Goal: Navigation & Orientation: Find specific page/section

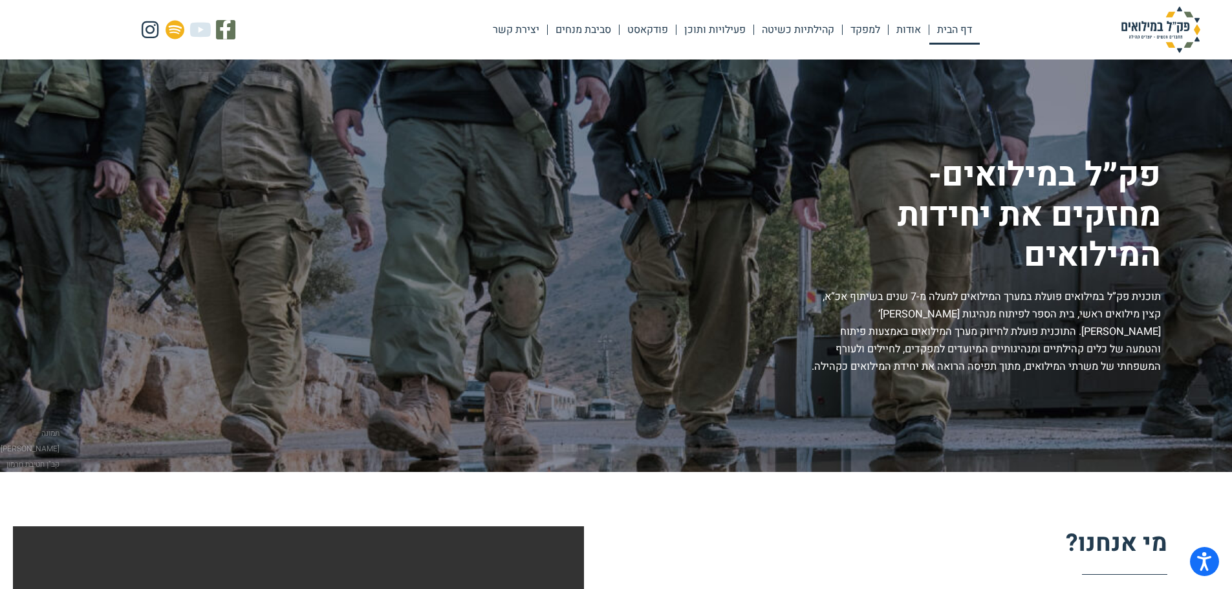
click at [965, 27] on link "דף הבית" at bounding box center [954, 30] width 50 height 30
click at [910, 27] on link "אודות" at bounding box center [908, 30] width 40 height 30
click at [909, 27] on link "אודות" at bounding box center [908, 30] width 40 height 30
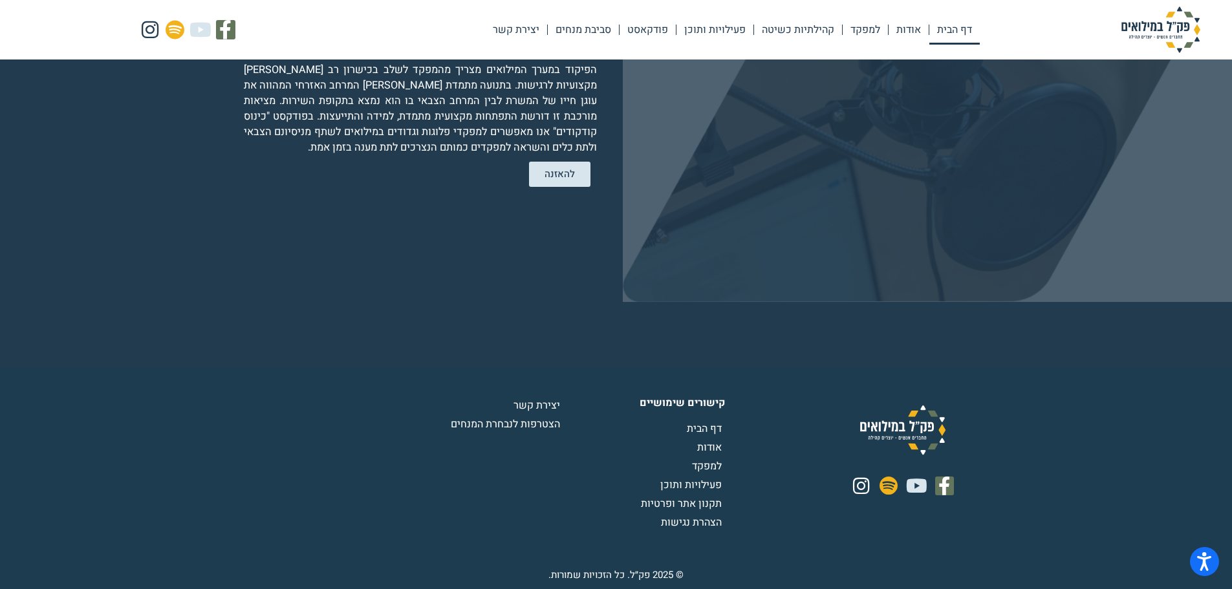
scroll to position [2954, 0]
click at [707, 445] on span "אודות" at bounding box center [711, 448] width 28 height 16
